Goal: Task Accomplishment & Management: Use online tool/utility

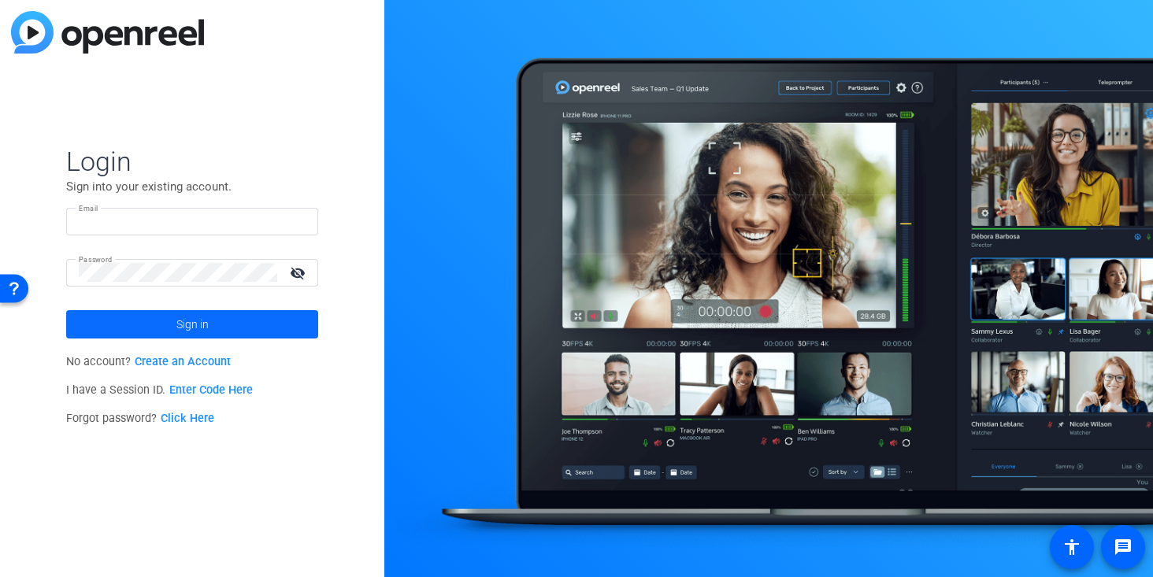
type input "[EMAIL_ADDRESS][DOMAIN_NAME]"
click at [188, 324] on span "Sign in" at bounding box center [192, 324] width 32 height 39
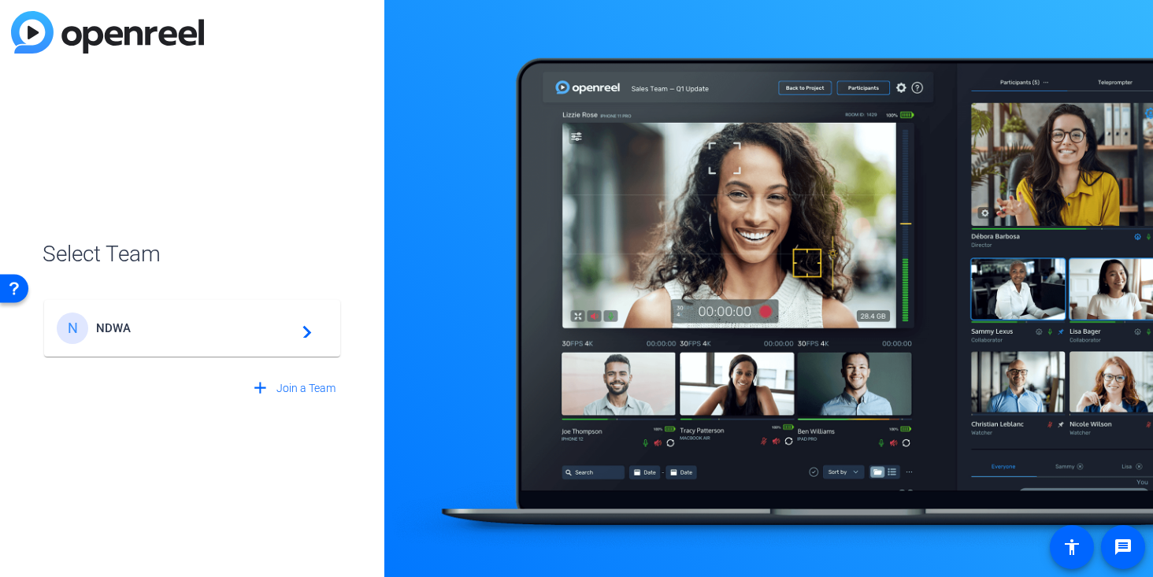
click at [188, 324] on span "NDWA" at bounding box center [194, 328] width 197 height 14
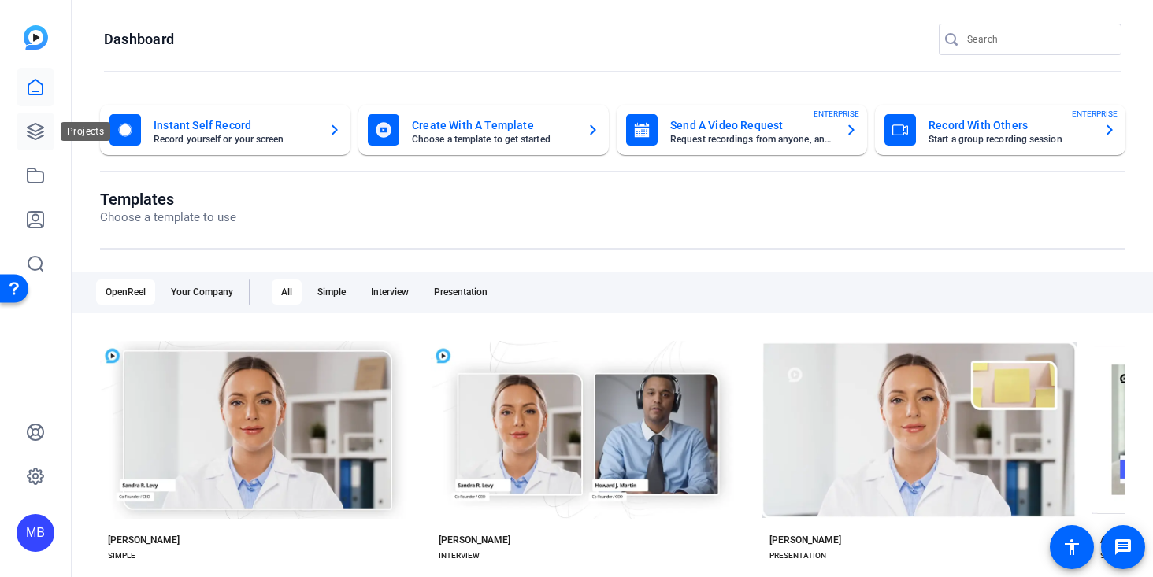
click at [50, 137] on link at bounding box center [36, 132] width 38 height 38
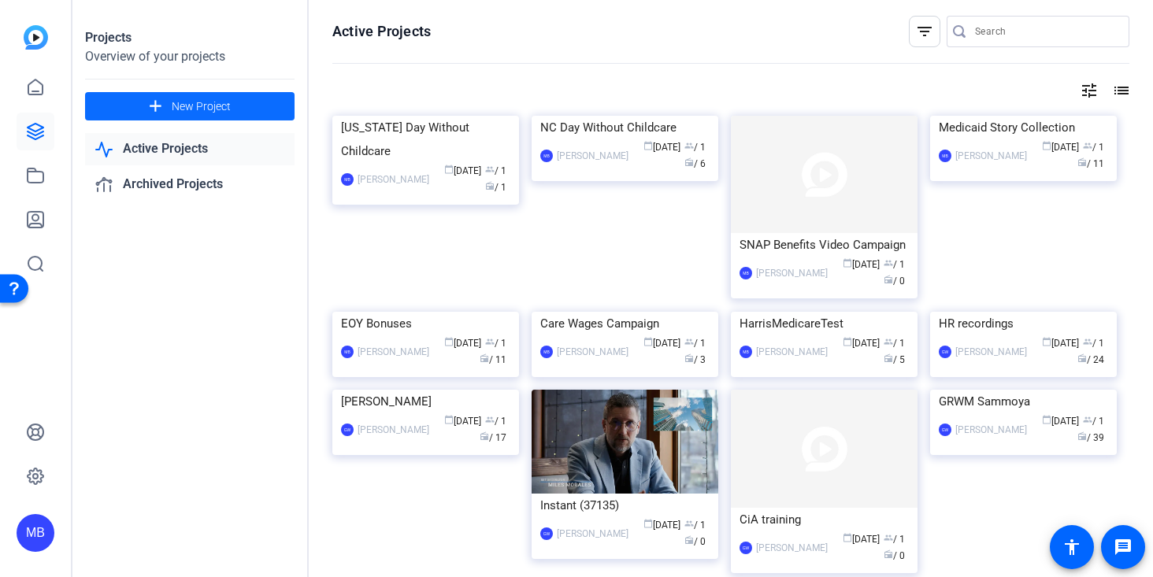
click at [212, 104] on span "New Project" at bounding box center [201, 106] width 59 height 17
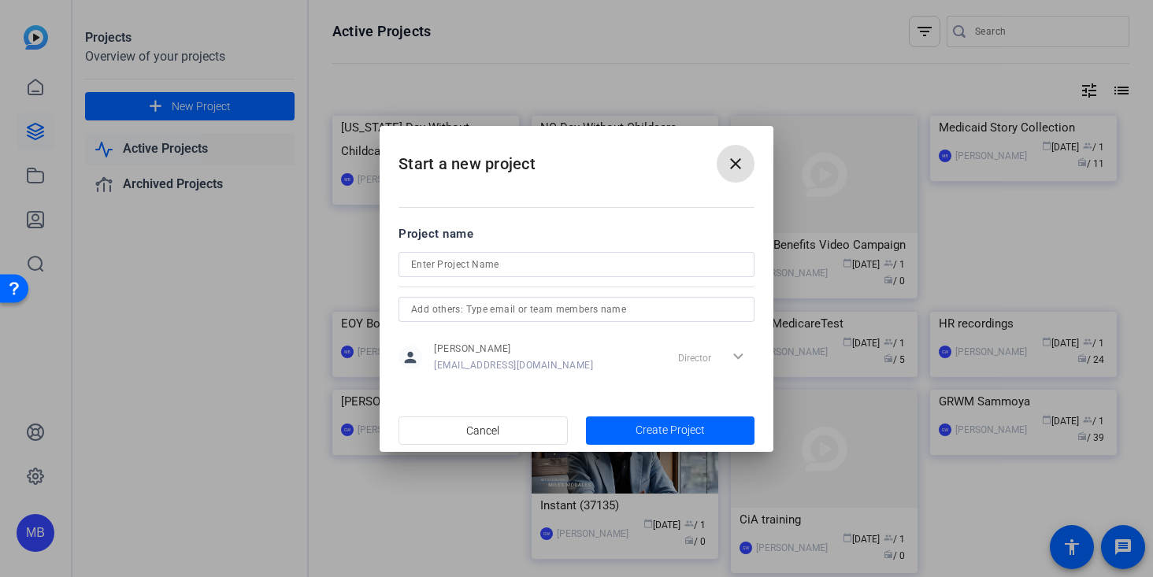
click at [431, 269] on input at bounding box center [576, 264] width 331 height 19
type input "NC Video Submittion"
click at [649, 432] on span "Create Project" at bounding box center [669, 430] width 69 height 17
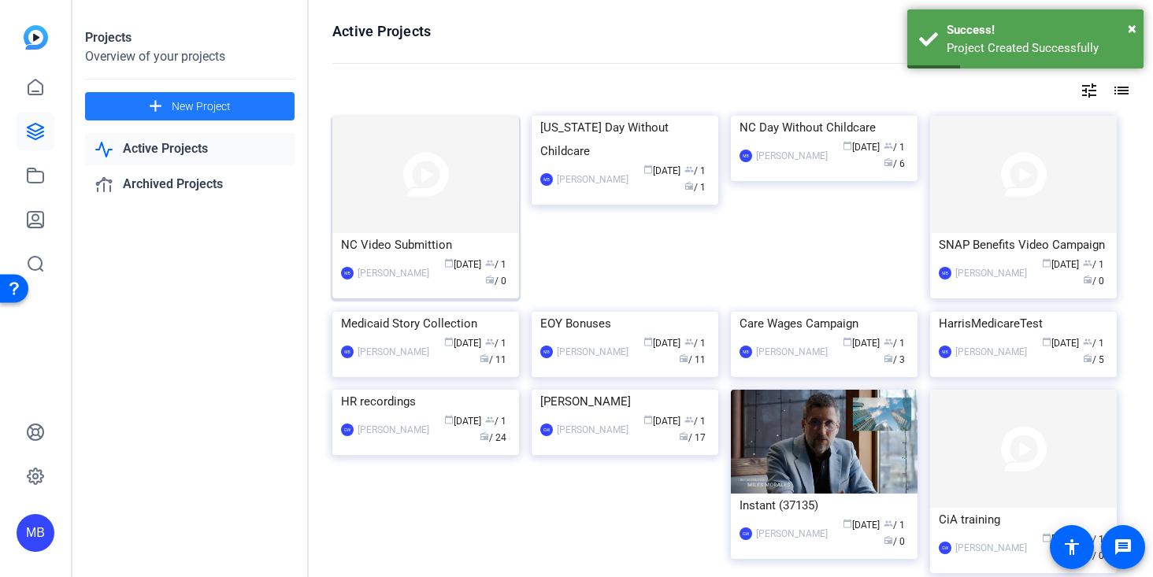
click at [364, 156] on img at bounding box center [425, 174] width 187 height 117
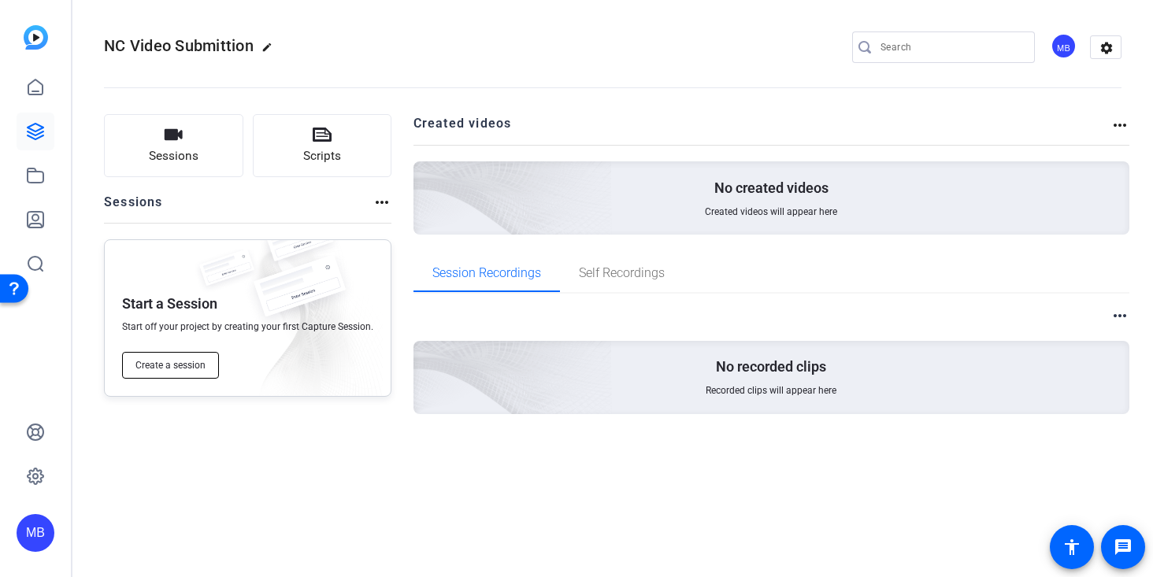
click at [177, 368] on span "Create a session" at bounding box center [170, 365] width 70 height 13
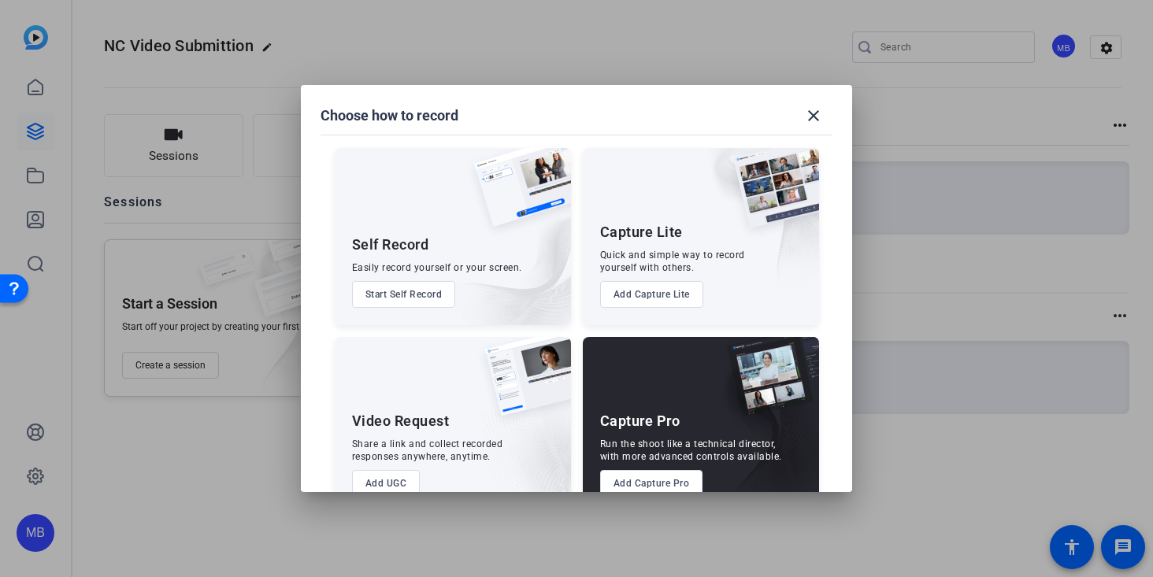
scroll to position [38, 0]
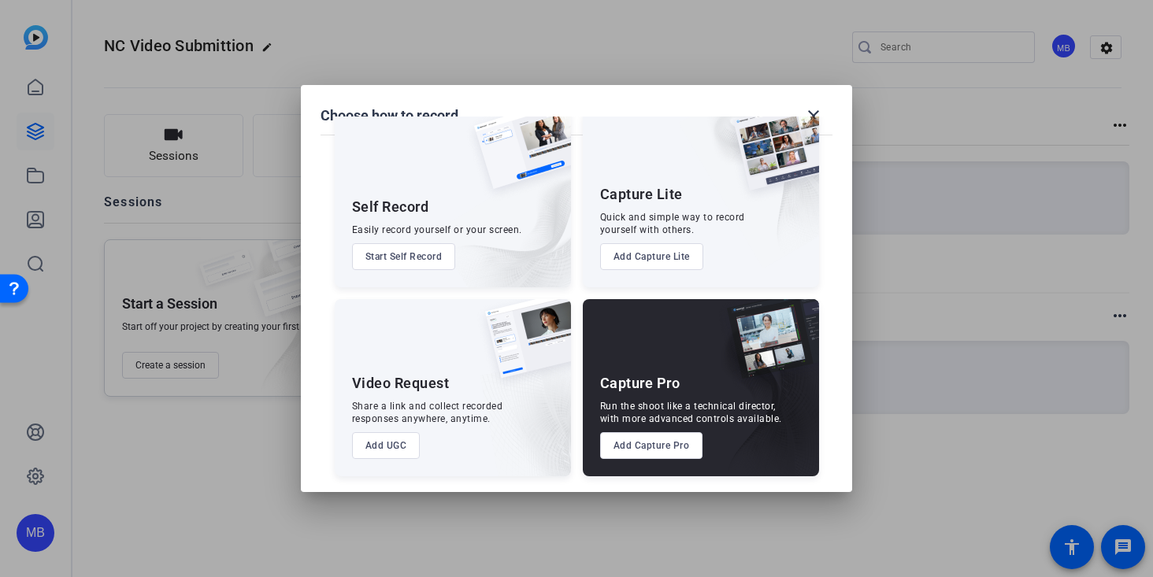
click at [386, 446] on button "Add UGC" at bounding box center [386, 445] width 69 height 27
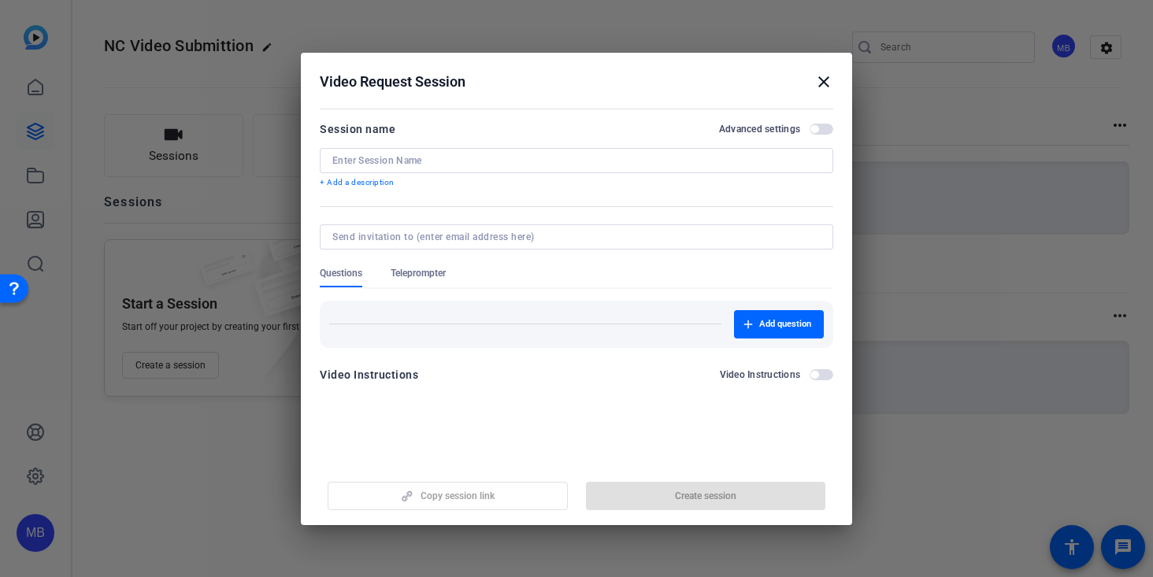
click at [392, 157] on input at bounding box center [576, 160] width 488 height 13
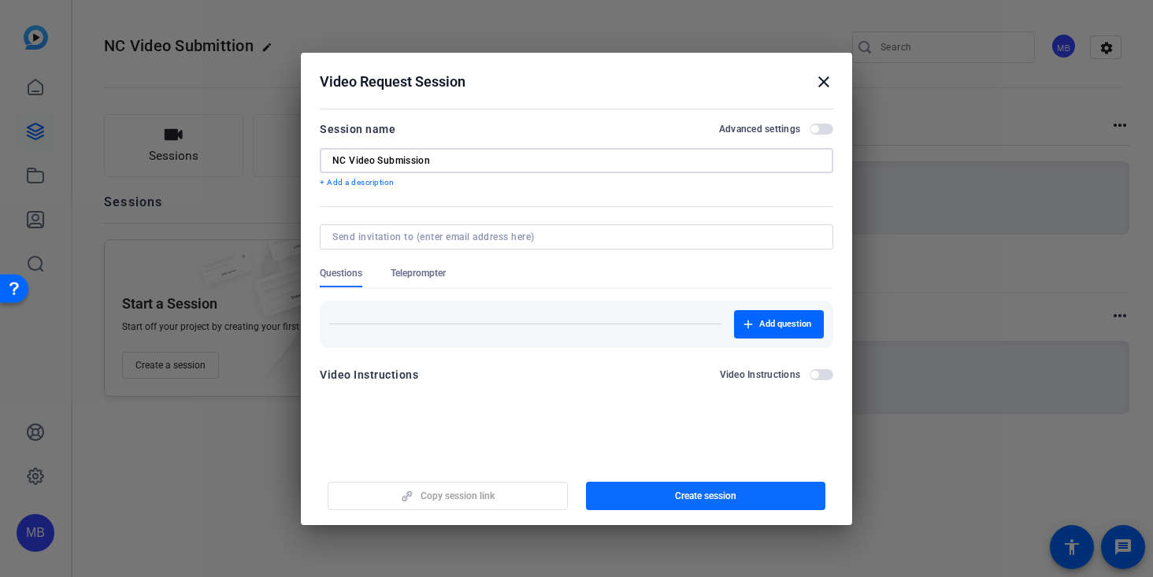
type input "NC Video Submission"
click at [683, 486] on span "button" at bounding box center [706, 496] width 240 height 38
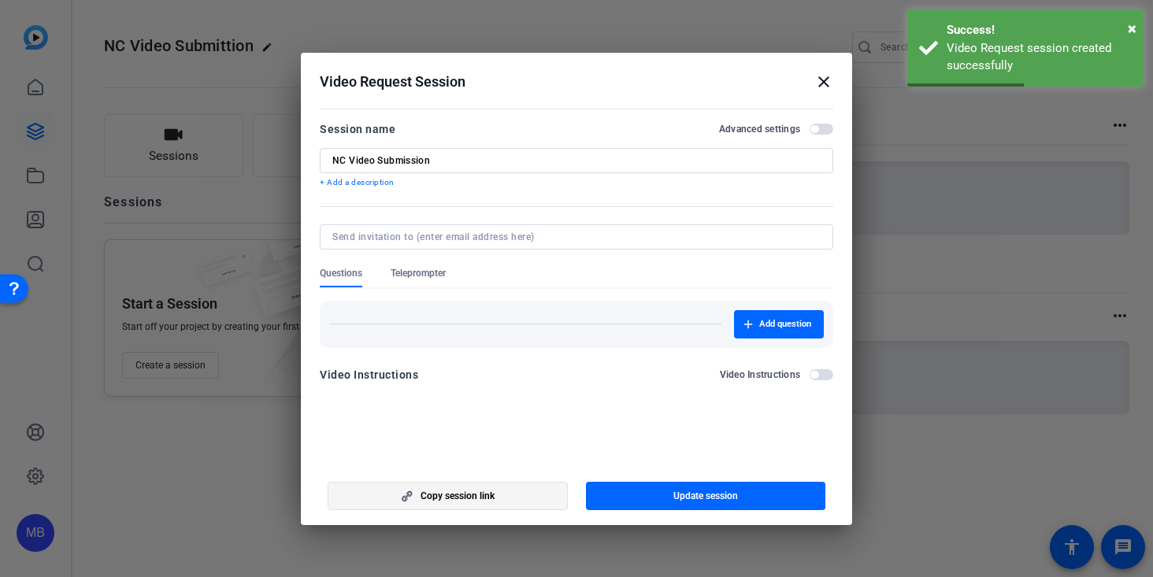
click at [450, 498] on span "Copy session link" at bounding box center [458, 496] width 74 height 13
